Goal: Understand process/instructions

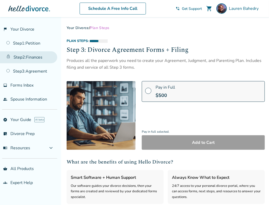
select select "***"
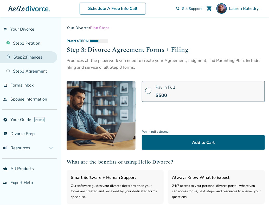
click at [39, 59] on link "Step 2 : Finances" at bounding box center [28, 57] width 57 height 12
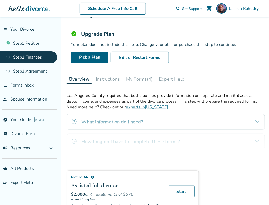
scroll to position [24, 0]
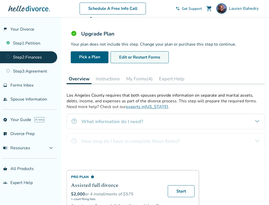
click at [135, 57] on button "Edit or Restart Forms" at bounding box center [139, 57] width 58 height 12
click at [143, 57] on button "Cancel Editing" at bounding box center [132, 57] width 45 height 12
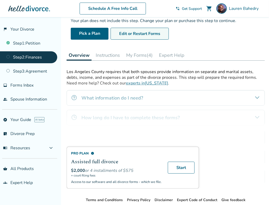
scroll to position [47, 0]
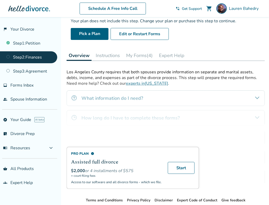
click at [112, 55] on button "Instructions" at bounding box center [108, 55] width 28 height 10
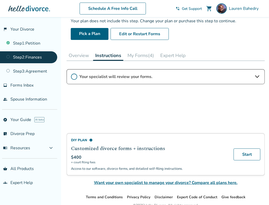
click at [139, 57] on button "My Forms (4)" at bounding box center [140, 55] width 31 height 10
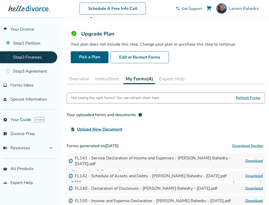
scroll to position [26, 0]
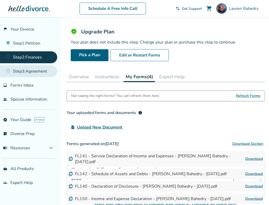
click at [28, 71] on link "Step 3 : Agreement" at bounding box center [28, 71] width 57 height 12
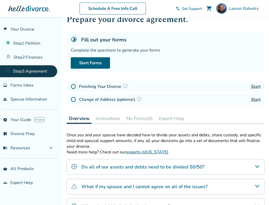
scroll to position [18, 0]
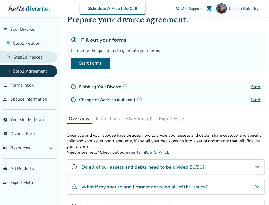
click at [40, 57] on link "Step 2 : Finances" at bounding box center [28, 57] width 57 height 12
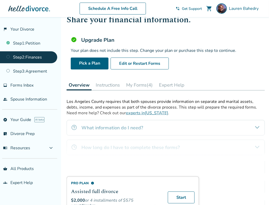
click at [113, 83] on button "Instructions" at bounding box center [108, 85] width 28 height 10
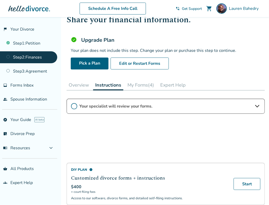
click at [210, 106] on div "DIY Plan info Customized divorce forms + instructions $400 + court filing fees …" at bounding box center [166, 157] width 198 height 117
click at [258, 108] on div "DIY Plan info Customized divorce forms + instructions $400 + court filing fees …" at bounding box center [166, 157] width 198 height 117
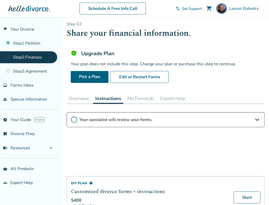
scroll to position [5, 0]
